Goal: Task Accomplishment & Management: Manage account settings

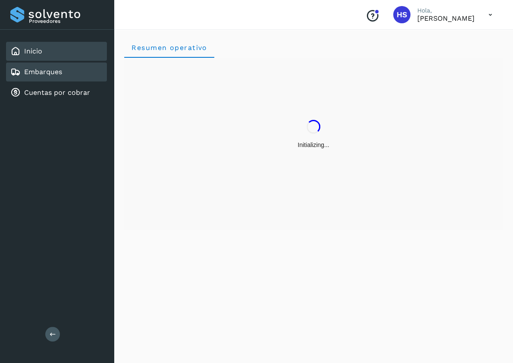
click at [46, 63] on div "Embarques" at bounding box center [56, 72] width 101 height 19
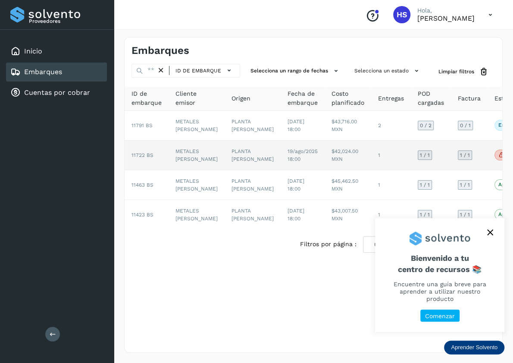
click at [506, 153] on p "No conforme" at bounding box center [522, 155] width 33 height 6
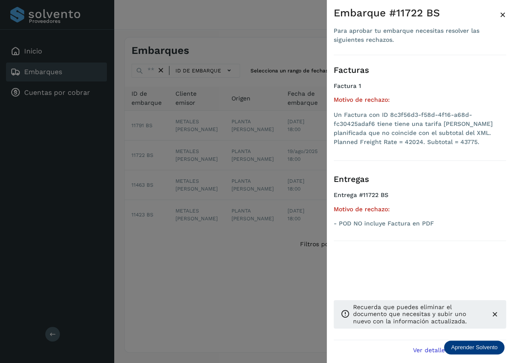
click at [267, 153] on div at bounding box center [256, 181] width 513 height 363
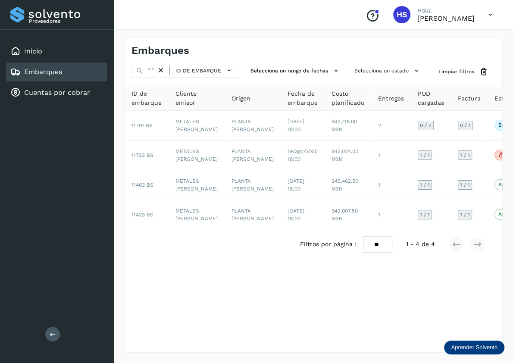
click at [288, 153] on span "19/ago/2025 18:00" at bounding box center [303, 155] width 30 height 14
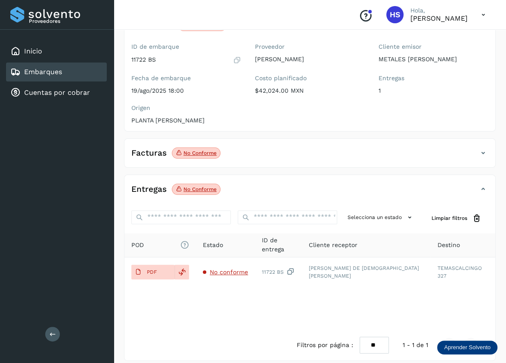
scroll to position [75, 0]
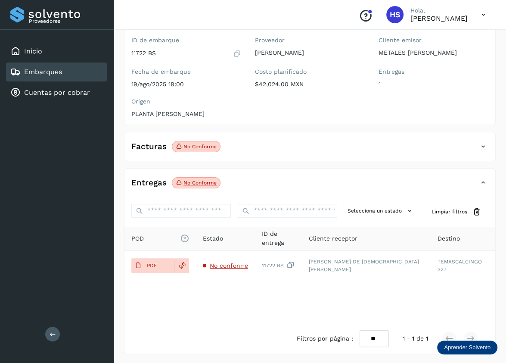
click at [52, 72] on link "Embarques" at bounding box center [43, 72] width 38 height 8
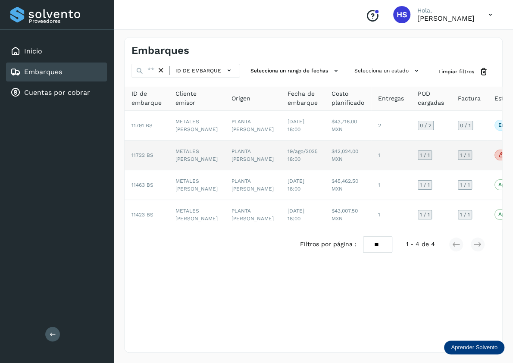
click at [203, 156] on td "METALES [PERSON_NAME]" at bounding box center [197, 156] width 56 height 30
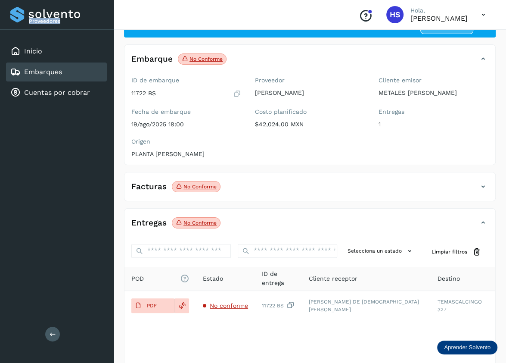
scroll to position [75, 0]
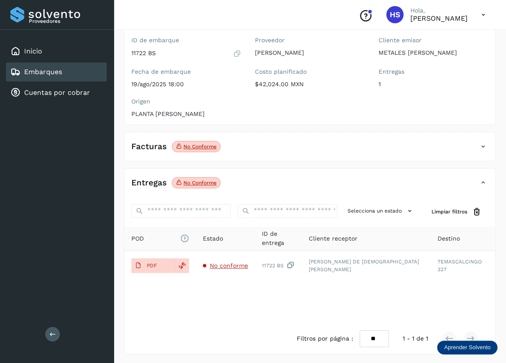
click at [191, 147] on p "No conforme" at bounding box center [200, 147] width 33 height 6
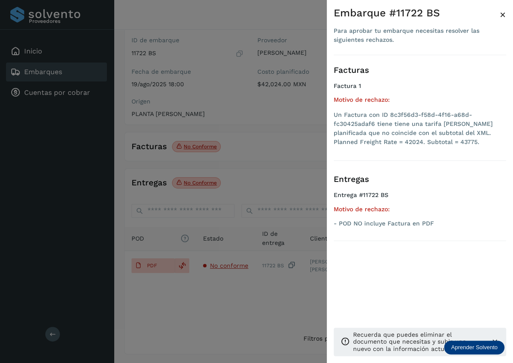
click at [191, 147] on div at bounding box center [256, 181] width 513 height 363
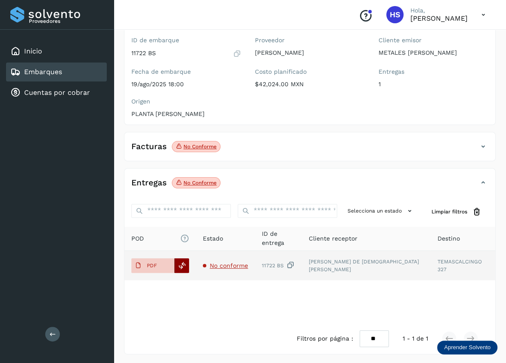
click at [183, 269] on div at bounding box center [182, 265] width 15 height 15
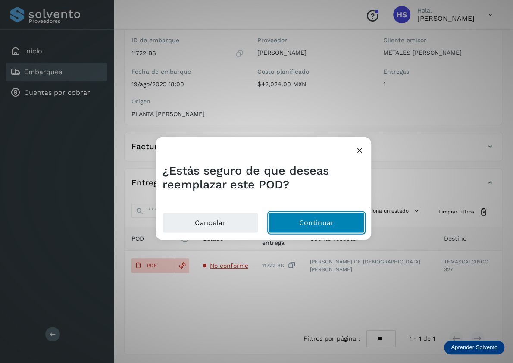
click at [331, 228] on button "Continuar" at bounding box center [317, 222] width 96 height 21
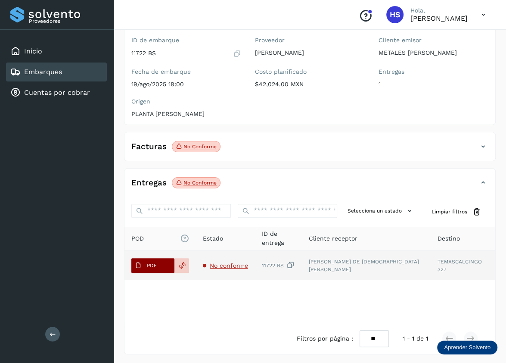
click at [156, 266] on p "PDF" at bounding box center [152, 266] width 10 height 6
click at [156, 265] on p "PDF" at bounding box center [152, 266] width 10 height 6
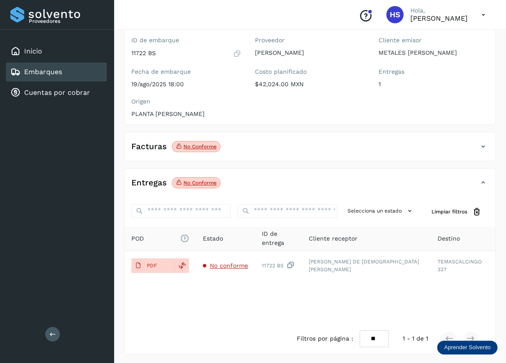
click at [431, 115] on div "ID de embarque 11722 BS Fecha de embarque [DATE] 18:00 Proveedor [PERSON_NAME] …" at bounding box center [310, 78] width 371 height 91
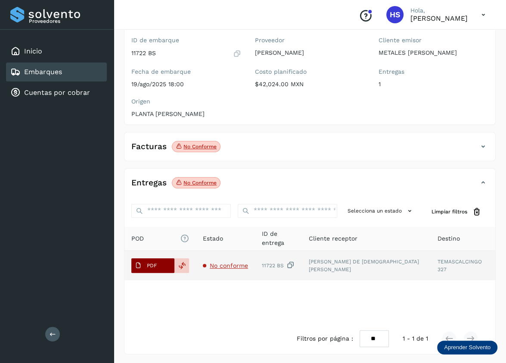
click at [144, 264] on span "PDF" at bounding box center [145, 266] width 29 height 14
click at [181, 265] on icon at bounding box center [182, 266] width 8 height 8
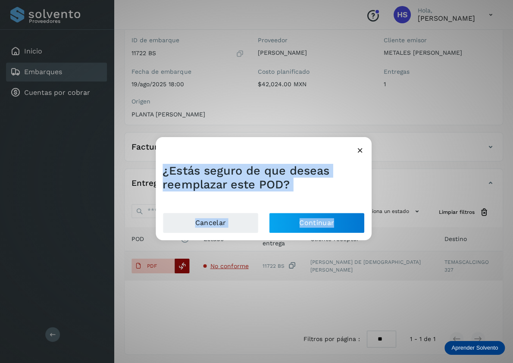
click at [181, 265] on div "¿Estás seguro de que deseas reemplazar este POD? Cancelar Continuar" at bounding box center [256, 181] width 513 height 363
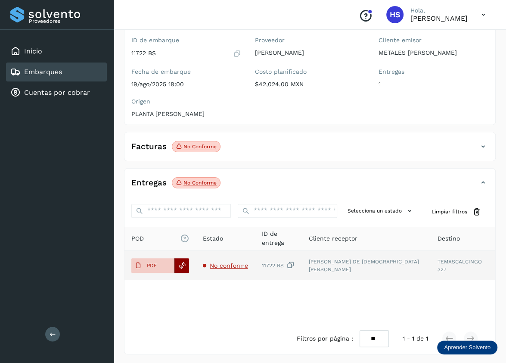
click at [181, 265] on icon at bounding box center [182, 266] width 8 height 8
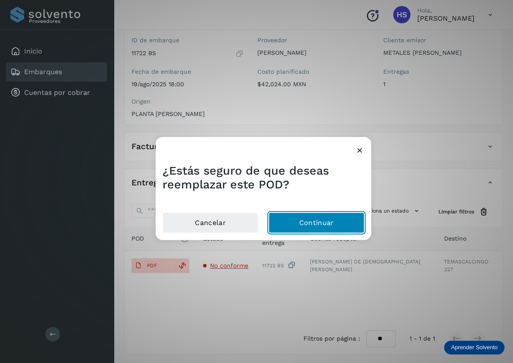
click at [319, 220] on button "Continuar" at bounding box center [317, 222] width 96 height 21
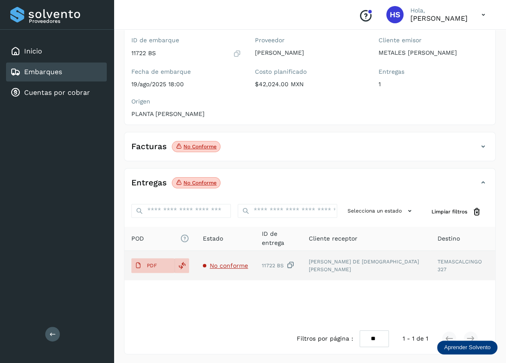
click at [225, 263] on span "No conforme" at bounding box center [229, 265] width 38 height 7
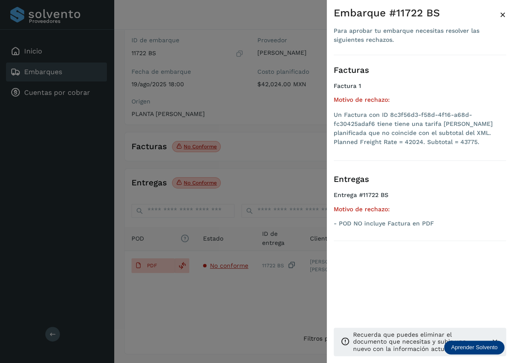
click at [148, 263] on div at bounding box center [256, 181] width 513 height 363
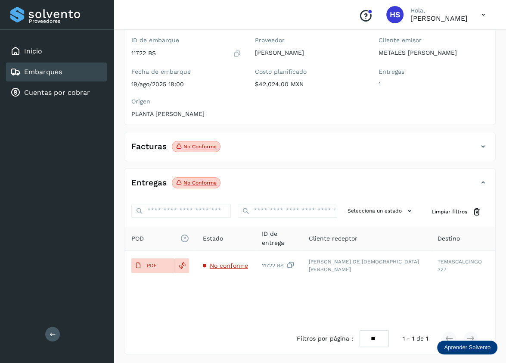
click at [148, 263] on div at bounding box center [253, 181] width 506 height 363
click at [148, 263] on p "PDF" at bounding box center [152, 266] width 10 height 6
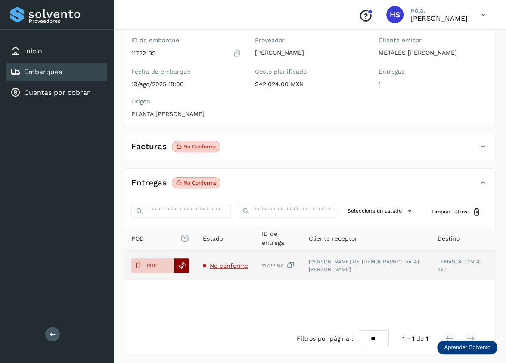
click at [179, 266] on icon at bounding box center [182, 266] width 8 height 8
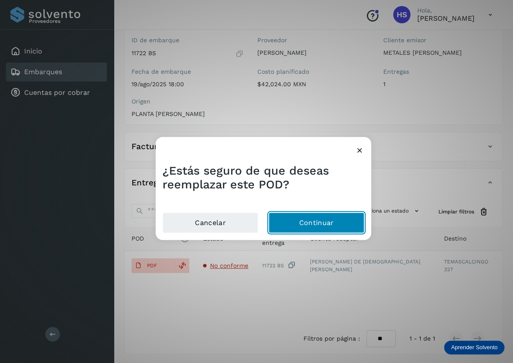
click at [339, 228] on button "Continuar" at bounding box center [317, 222] width 96 height 21
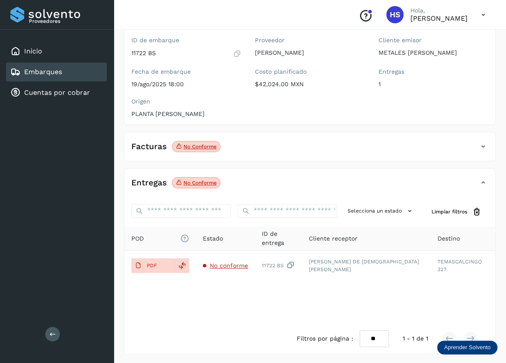
click at [205, 186] on span "No conforme" at bounding box center [196, 182] width 49 height 11
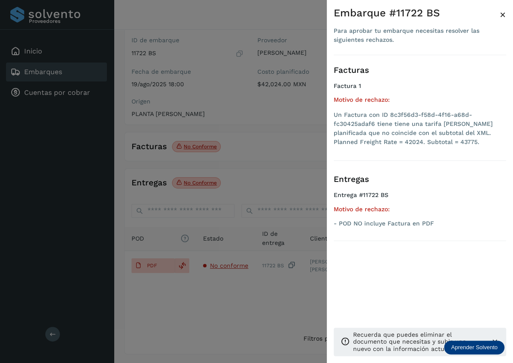
click at [210, 185] on div at bounding box center [256, 181] width 513 height 363
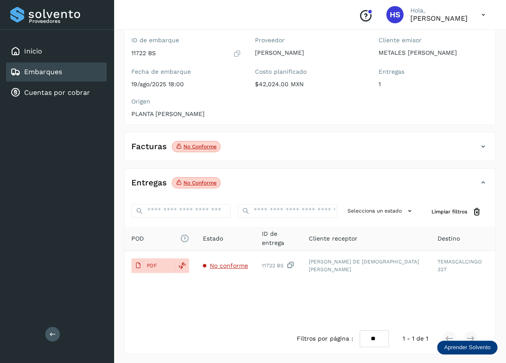
click at [210, 185] on div at bounding box center [253, 181] width 506 height 363
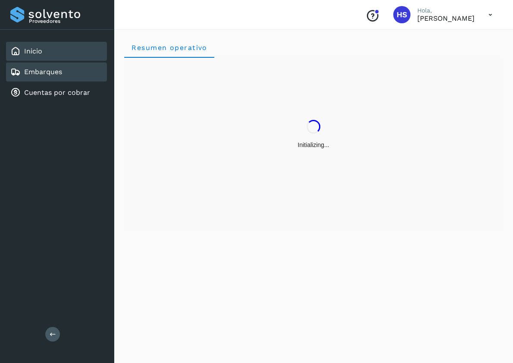
click at [43, 72] on link "Embarques" at bounding box center [43, 72] width 38 height 8
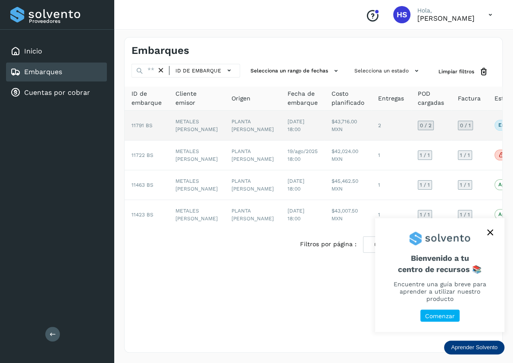
click at [225, 128] on td "PLANTA [PERSON_NAME]" at bounding box center [253, 126] width 56 height 30
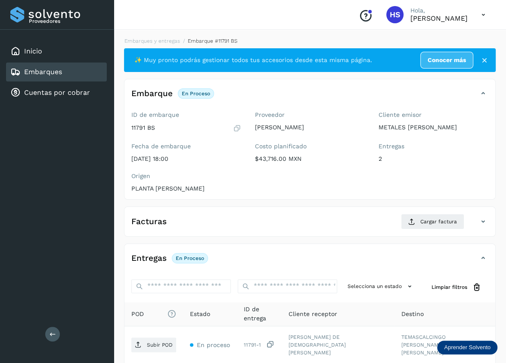
click at [27, 70] on link "Embarques" at bounding box center [43, 72] width 38 height 8
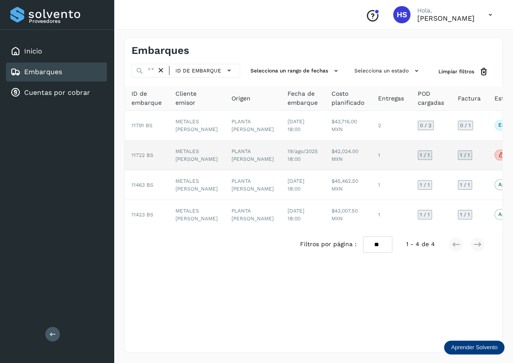
click at [325, 155] on td "$42,024.00 MXN" at bounding box center [348, 156] width 47 height 30
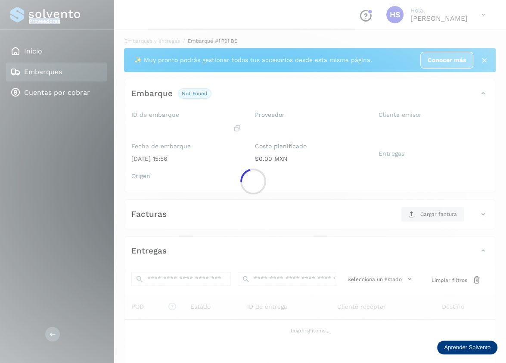
click at [322, 155] on div at bounding box center [253, 181] width 506 height 363
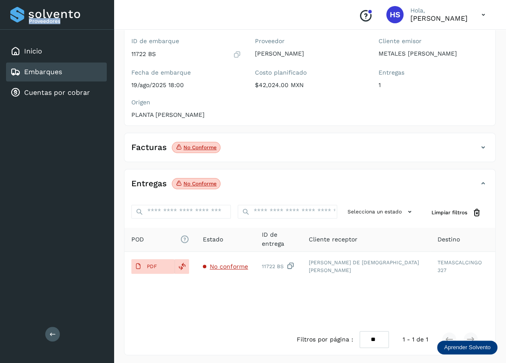
scroll to position [75, 0]
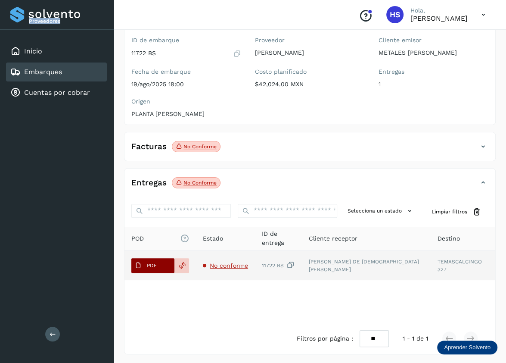
click at [154, 265] on p "PDF" at bounding box center [152, 266] width 10 height 6
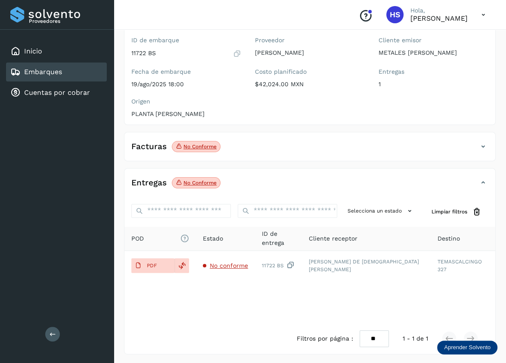
click at [246, 303] on div "POD El tamaño máximo de archivo es de 20 Mb. Estado ID de entrega Cliente recep…" at bounding box center [310, 275] width 371 height 97
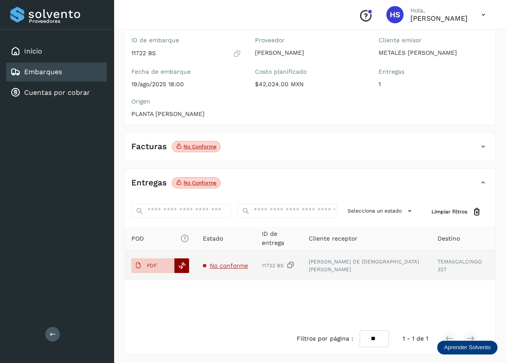
click at [185, 266] on icon at bounding box center [182, 266] width 8 height 8
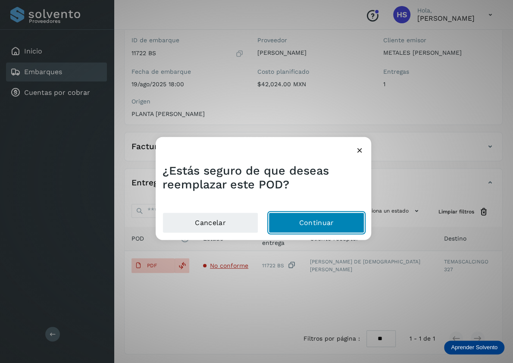
click at [310, 225] on button "Continuar" at bounding box center [317, 222] width 96 height 21
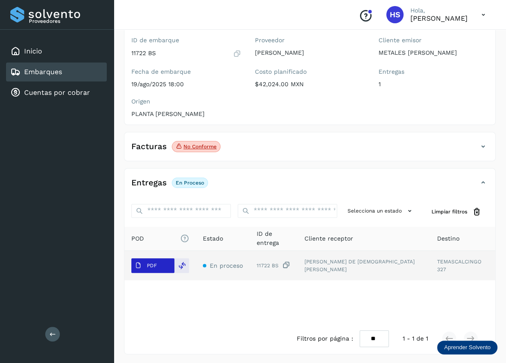
click at [159, 266] on span "PDF" at bounding box center [145, 266] width 29 height 14
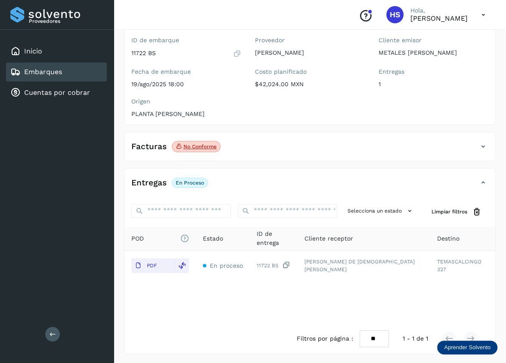
click at [320, 285] on div "POD El tamaño máximo de archivo es de 20 Mb. Estado ID de entrega Cliente recep…" at bounding box center [310, 275] width 371 height 97
click at [250, 229] on th "Estado" at bounding box center [223, 239] width 54 height 24
click at [245, 215] on span at bounding box center [246, 212] width 8 height 10
click at [202, 148] on p "No conforme" at bounding box center [200, 147] width 33 height 6
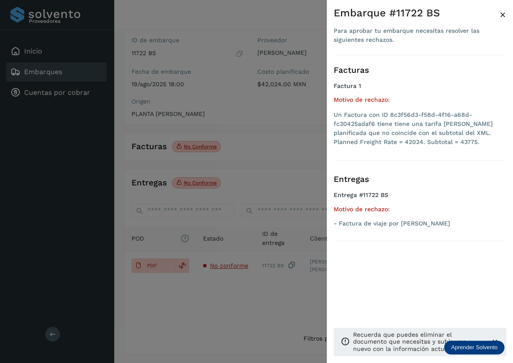
click at [251, 151] on div at bounding box center [256, 181] width 513 height 363
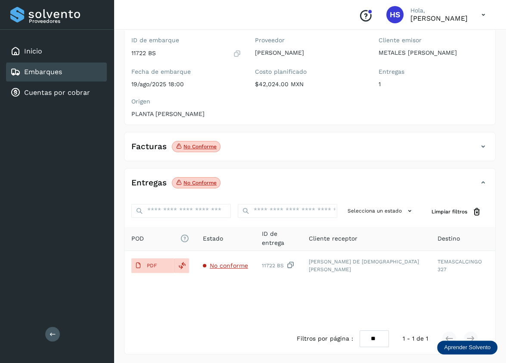
click at [197, 146] on p "No conforme" at bounding box center [200, 147] width 33 height 6
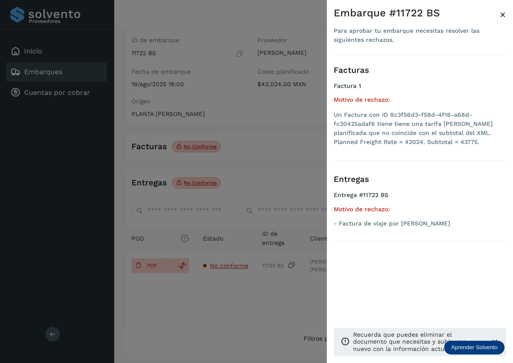
click at [197, 146] on div at bounding box center [256, 181] width 513 height 363
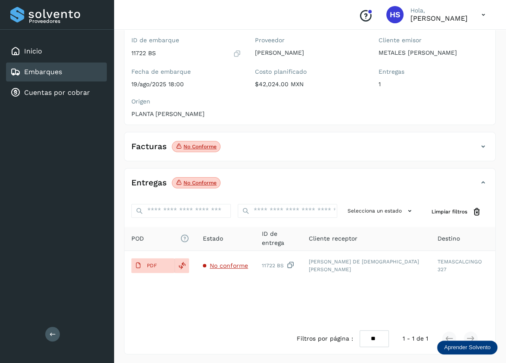
click at [481, 145] on icon at bounding box center [483, 146] width 10 height 10
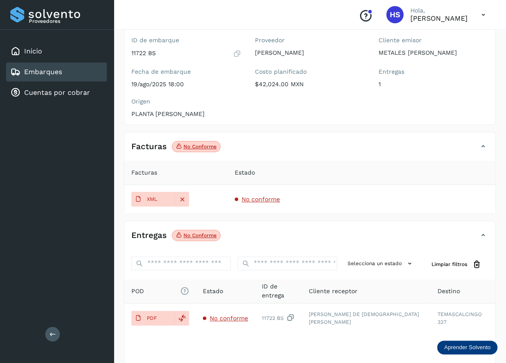
click at [134, 170] on span "Facturas" at bounding box center [144, 172] width 26 height 9
click at [152, 202] on span "XML" at bounding box center [145, 199] width 29 height 14
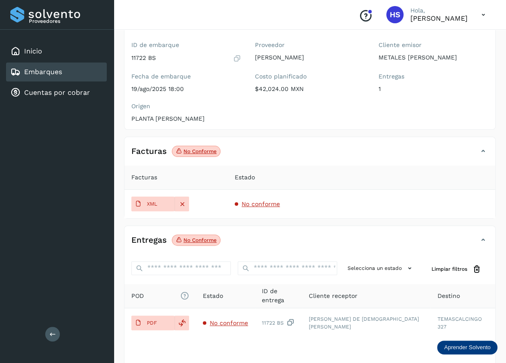
scroll to position [0, 0]
